Goal: Find specific page/section: Find specific page/section

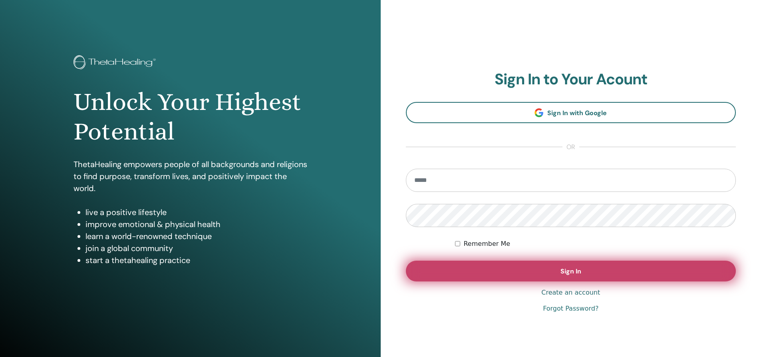
type input "**********"
click at [572, 274] on span "Sign In" at bounding box center [570, 271] width 21 height 8
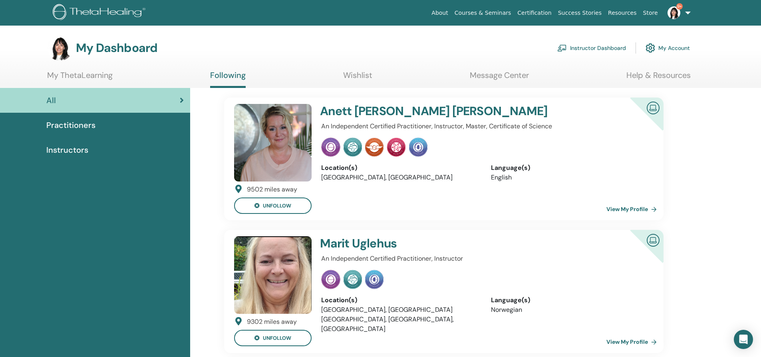
click at [580, 49] on link "Instructor Dashboard" at bounding box center [591, 48] width 69 height 18
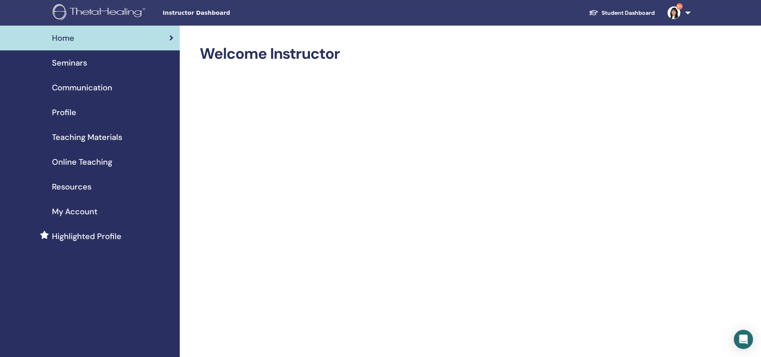
click at [69, 62] on span "Seminars" at bounding box center [69, 63] width 35 height 12
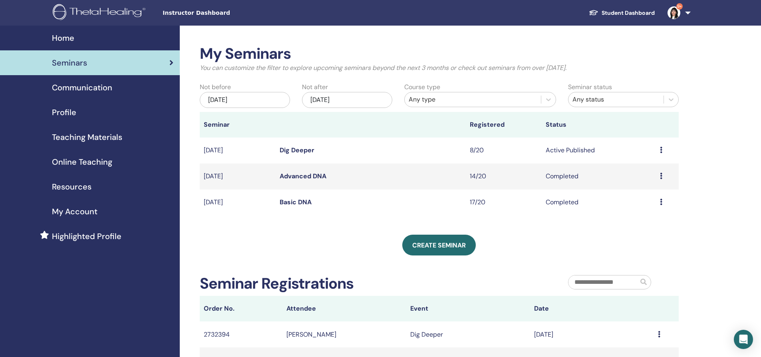
click at [286, 150] on link "Dig Deeper" at bounding box center [297, 150] width 35 height 8
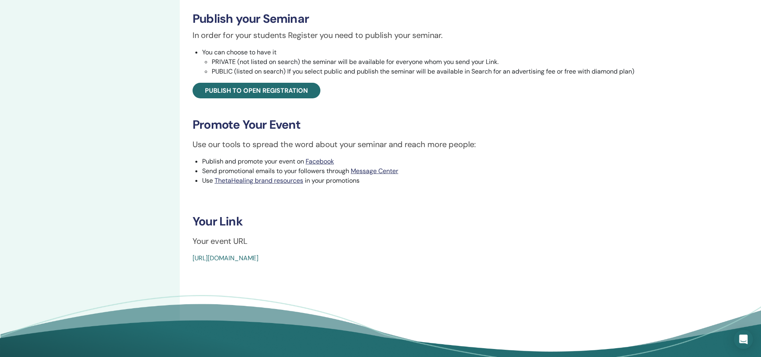
scroll to position [280, 0]
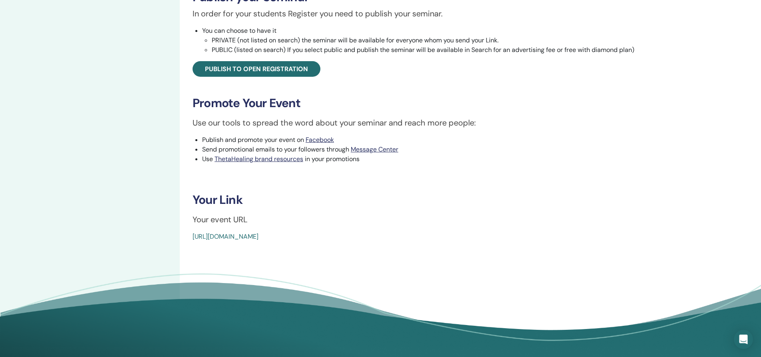
drag, startPoint x: 385, startPoint y: 235, endPoint x: 192, endPoint y: 242, distance: 193.0
click at [192, 242] on div "Dig Deeper Event Type Online Event Status Active Published Registrations 8/20 R…" at bounding box center [433, 49] width 507 height 607
copy link "[URL][DOMAIN_NAME]"
